Goal: Information Seeking & Learning: Learn about a topic

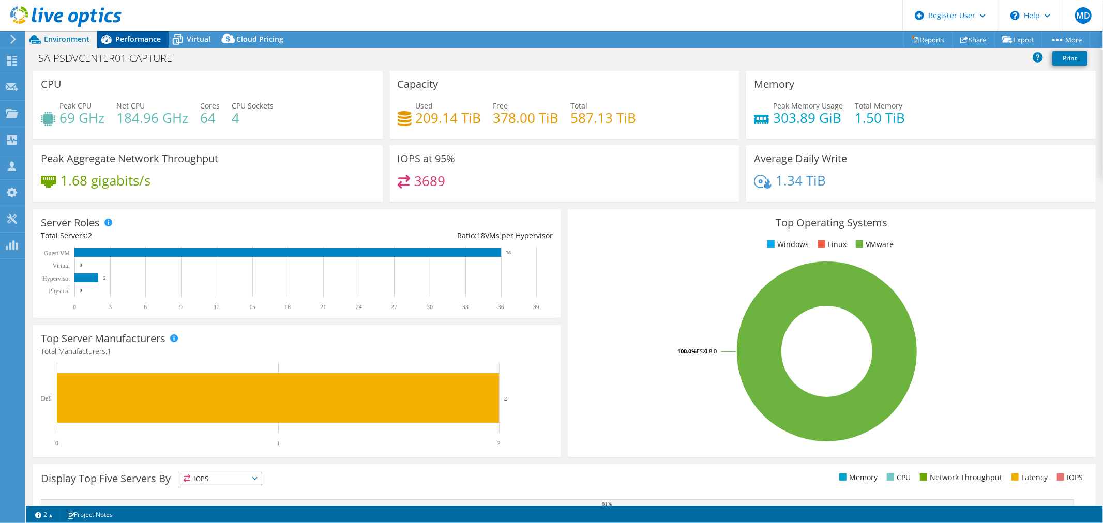
click at [156, 31] on div "Performance" at bounding box center [132, 39] width 71 height 17
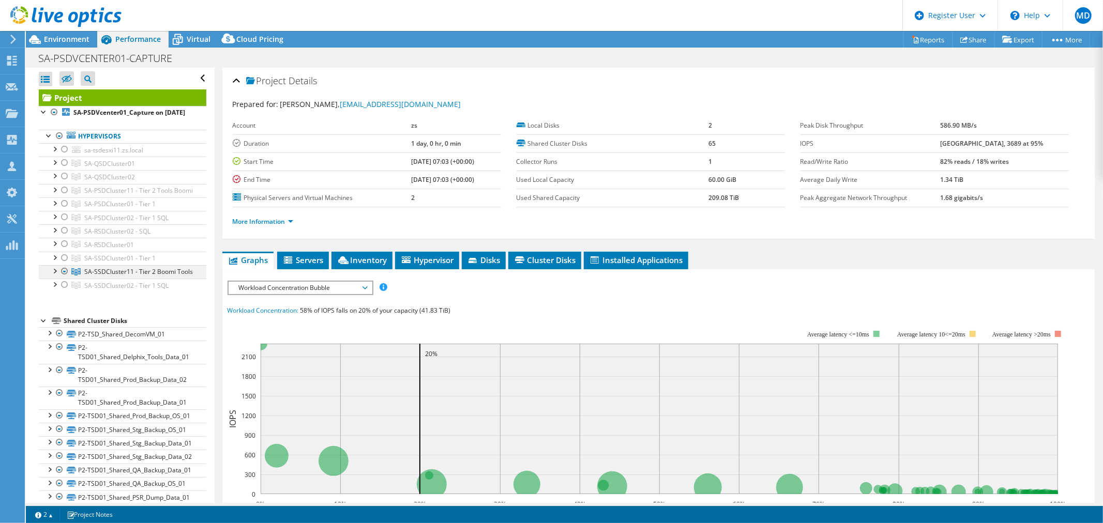
click at [53, 276] on div at bounding box center [54, 270] width 10 height 10
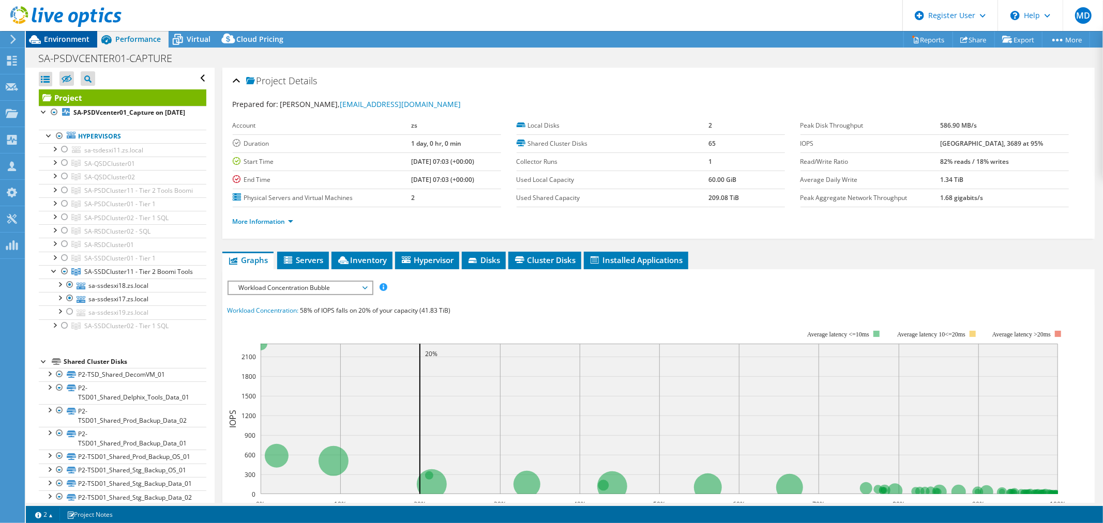
click at [60, 37] on span "Environment" at bounding box center [67, 39] width 46 height 10
